Goal: Navigation & Orientation: Find specific page/section

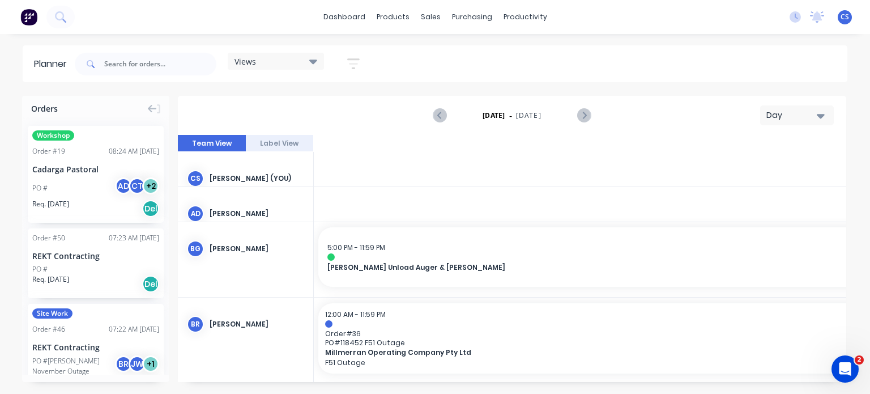
scroll to position [0, 1631]
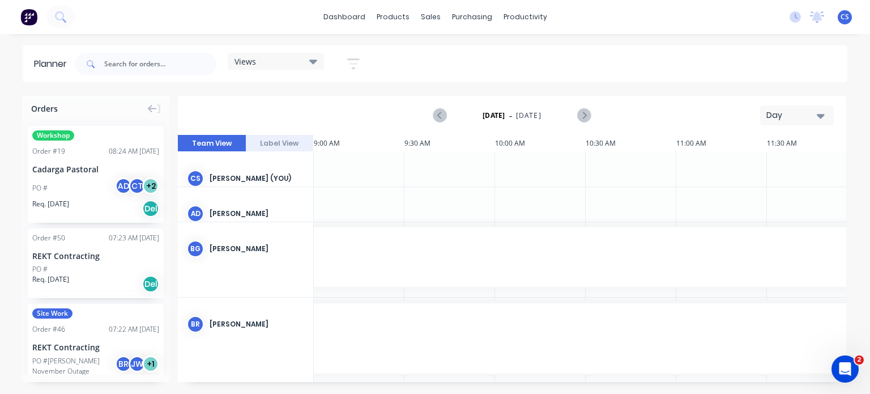
click at [248, 178] on div "[PERSON_NAME] (You)" at bounding box center [257, 178] width 95 height 10
click at [283, 137] on button "Label View" at bounding box center [280, 143] width 68 height 17
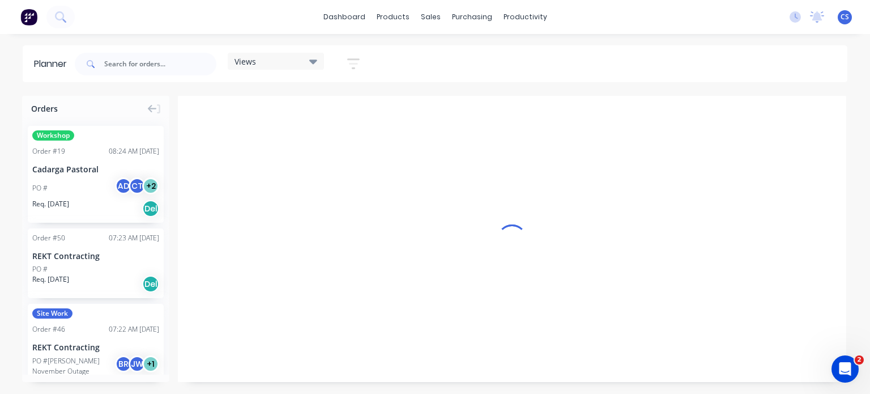
scroll to position [0, 2900]
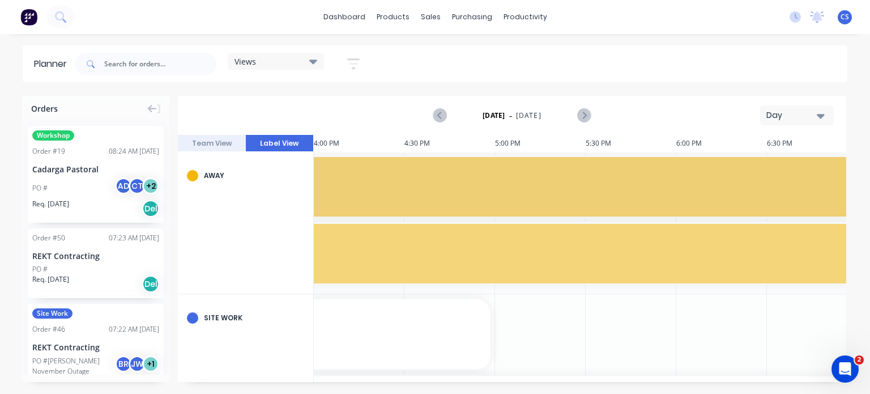
click at [215, 147] on button "Team View" at bounding box center [212, 143] width 68 height 17
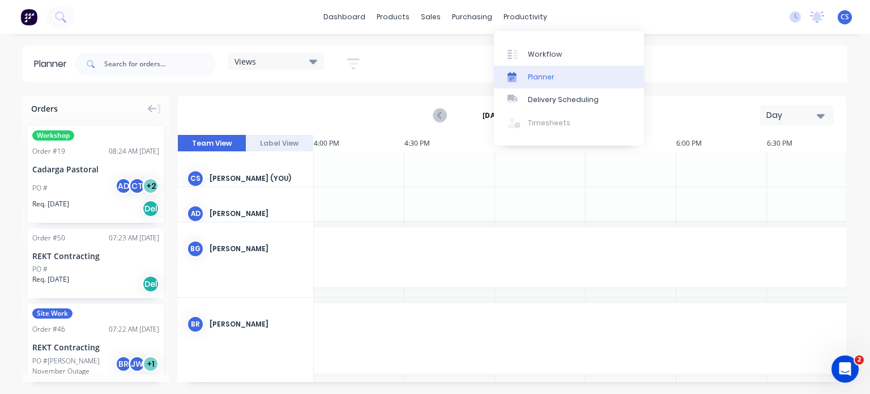
click at [530, 76] on div "Planner" at bounding box center [541, 77] width 27 height 10
click at [549, 76] on div "Planner" at bounding box center [541, 77] width 27 height 10
click at [527, 53] on link "Workflow" at bounding box center [569, 53] width 150 height 23
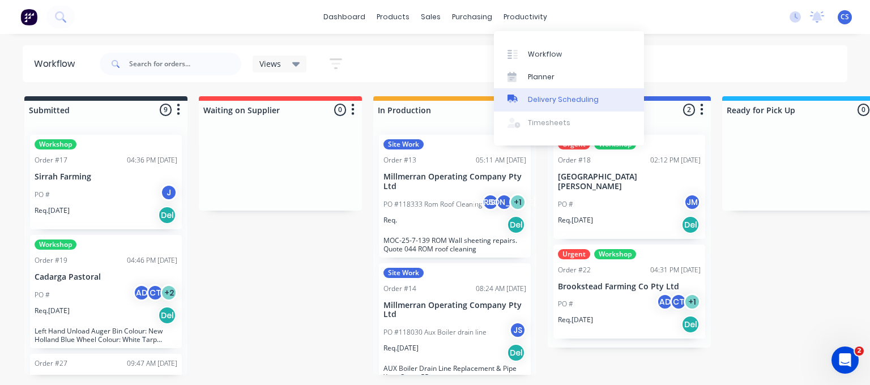
click at [544, 100] on div "Delivery Scheduling" at bounding box center [563, 100] width 71 height 10
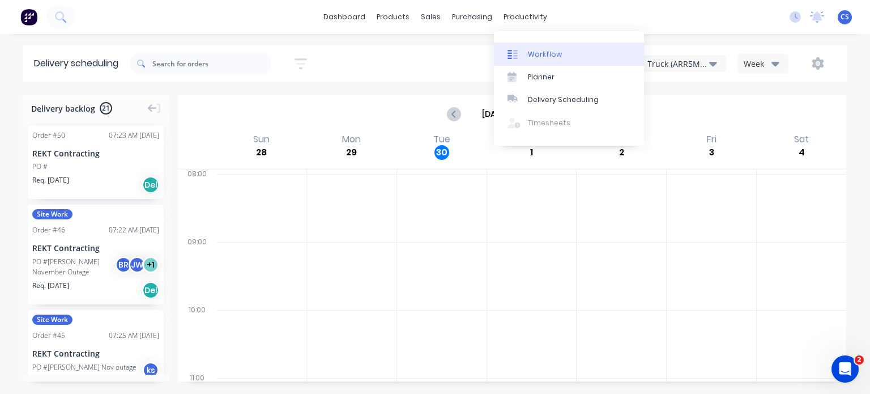
click at [523, 56] on div at bounding box center [516, 54] width 17 height 10
